Goal: Go to known website: Access a specific website the user already knows

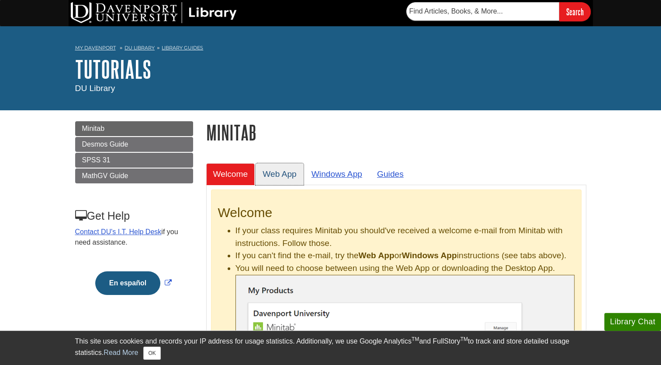
click at [293, 172] on link "Web App" at bounding box center [280, 173] width 48 height 21
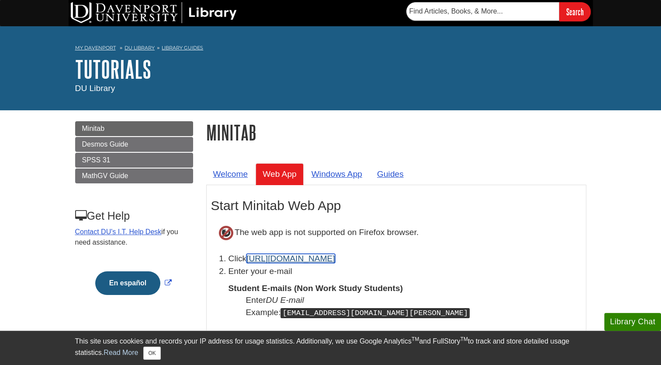
click at [319, 261] on link "https://app.minitab.com" at bounding box center [291, 258] width 89 height 9
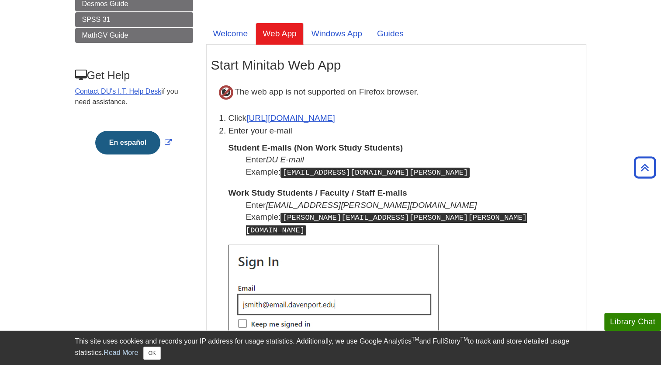
scroll to position [133, 0]
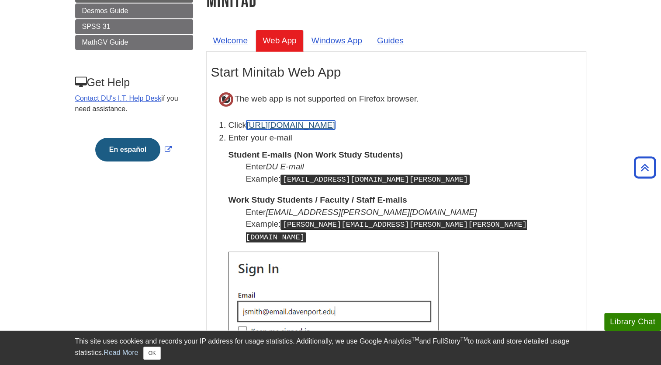
click at [327, 125] on link "[URL][DOMAIN_NAME]" at bounding box center [291, 124] width 89 height 9
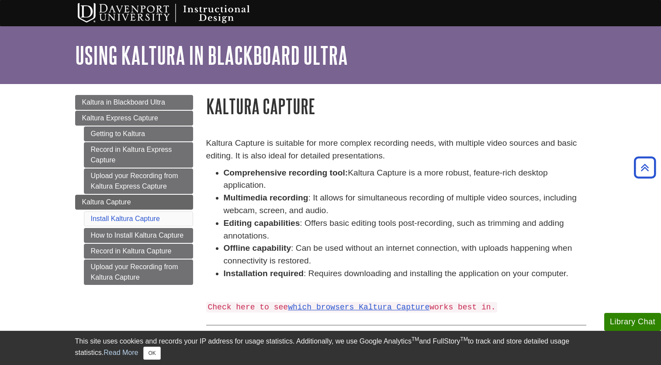
scroll to position [98, 0]
